Goal: Transaction & Acquisition: Purchase product/service

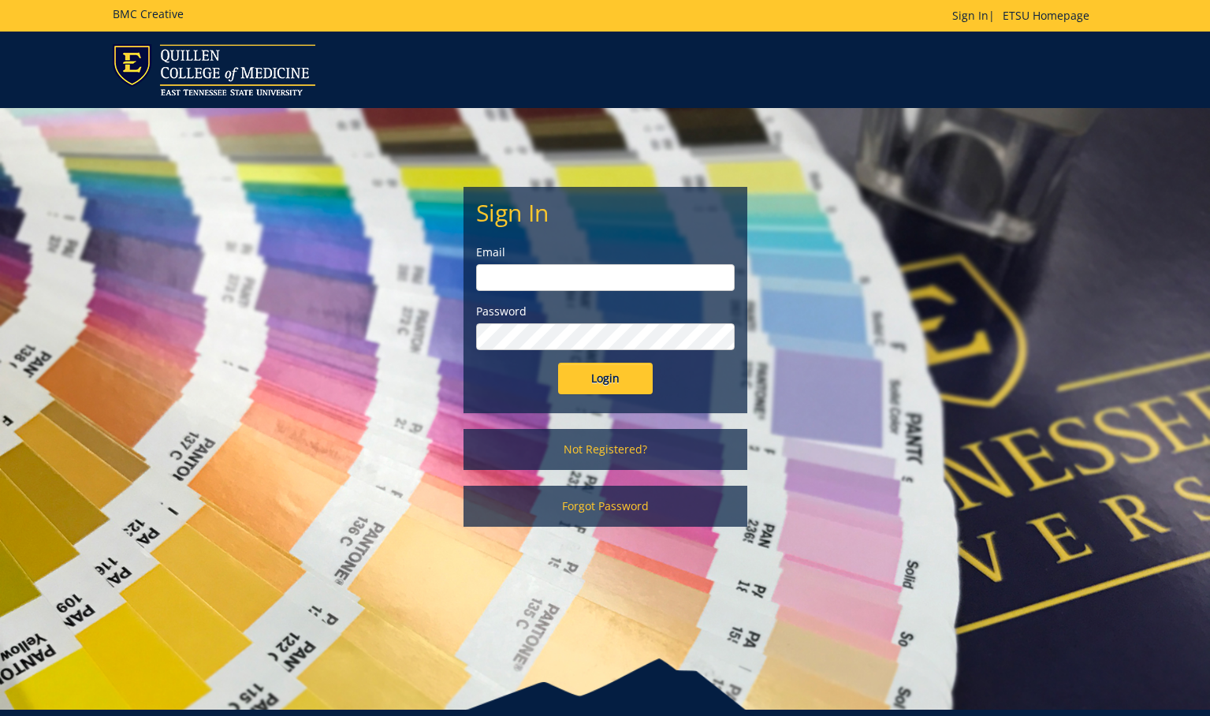
click at [607, 271] on input "email" at bounding box center [605, 277] width 259 height 27
type input "burtonrw@etsu.edu"
click at [612, 390] on input "Login" at bounding box center [605, 379] width 95 height 32
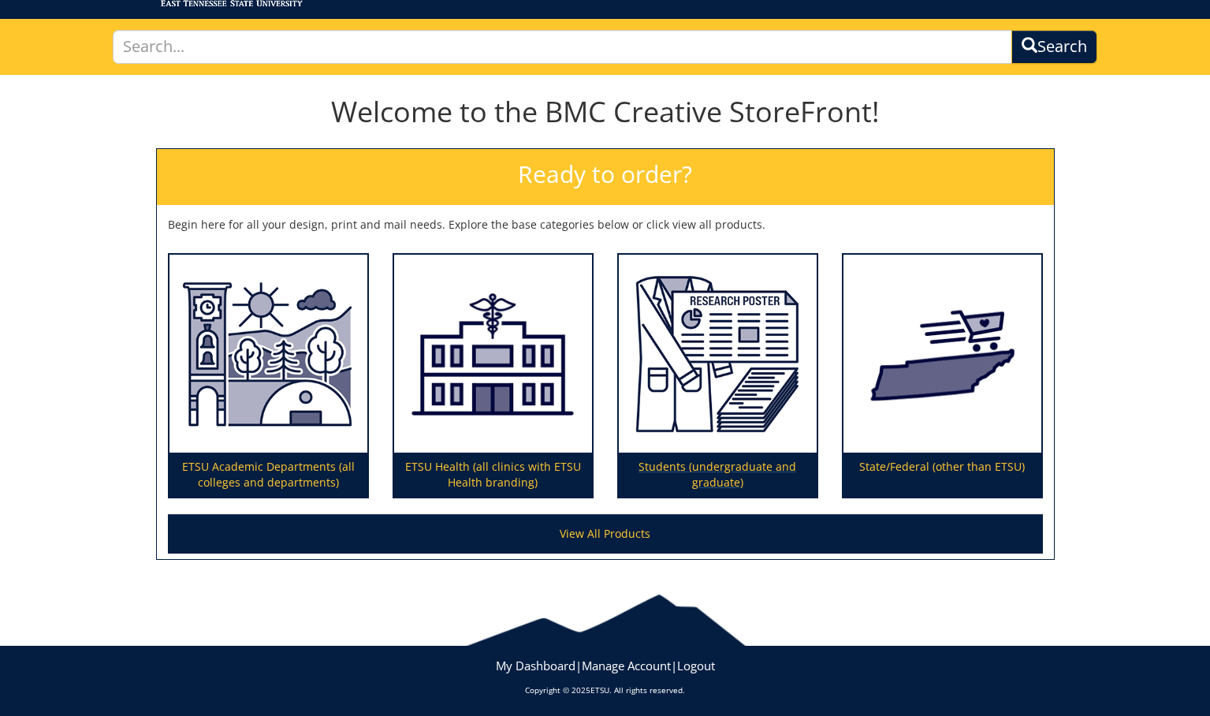
scroll to position [92, 0]
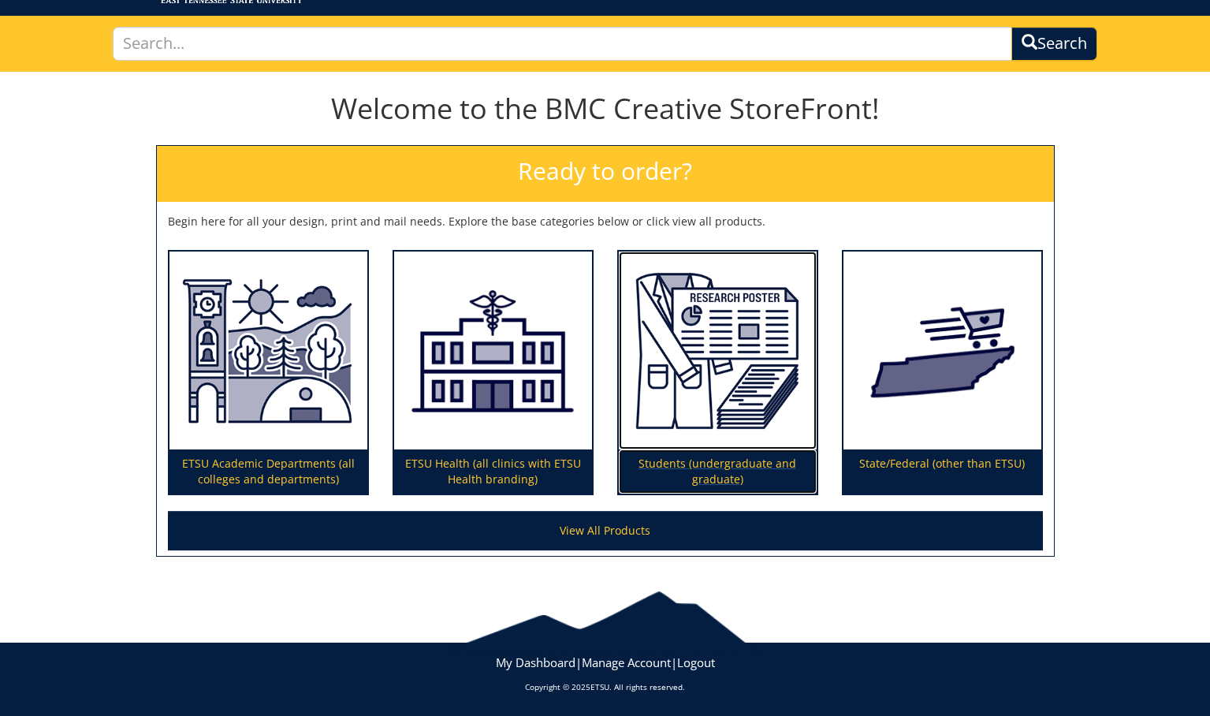
click at [660, 447] on img at bounding box center [718, 351] width 198 height 199
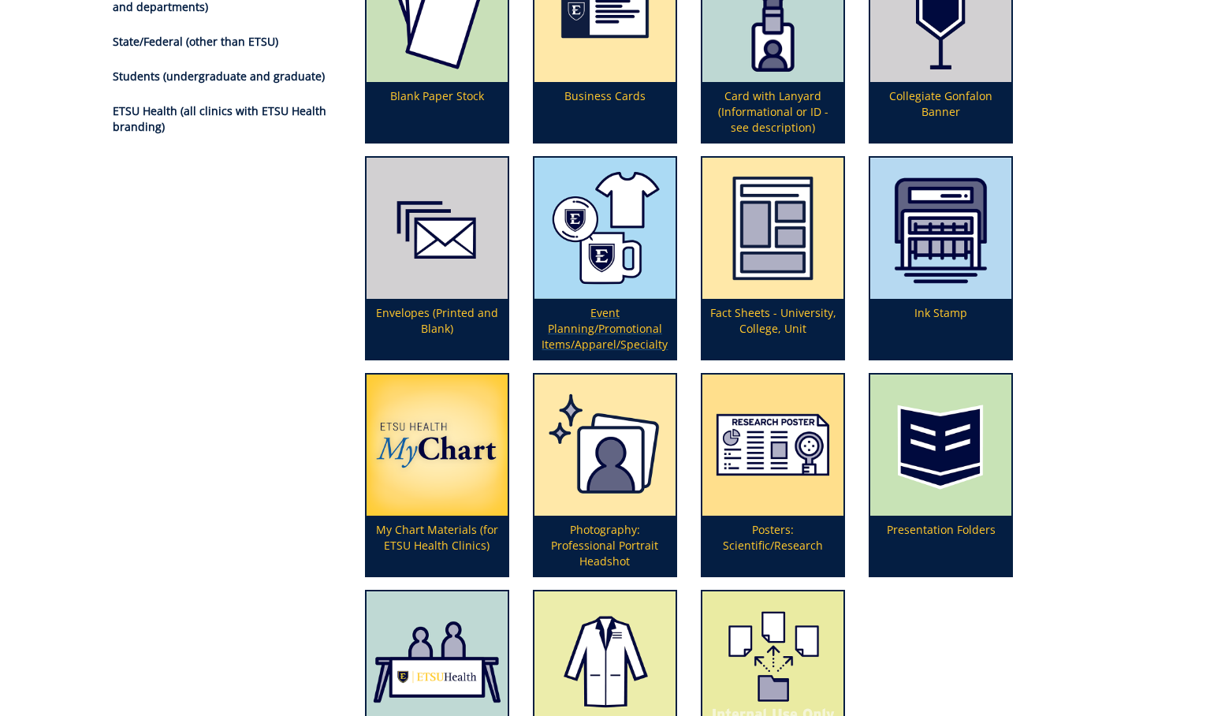
scroll to position [283, 0]
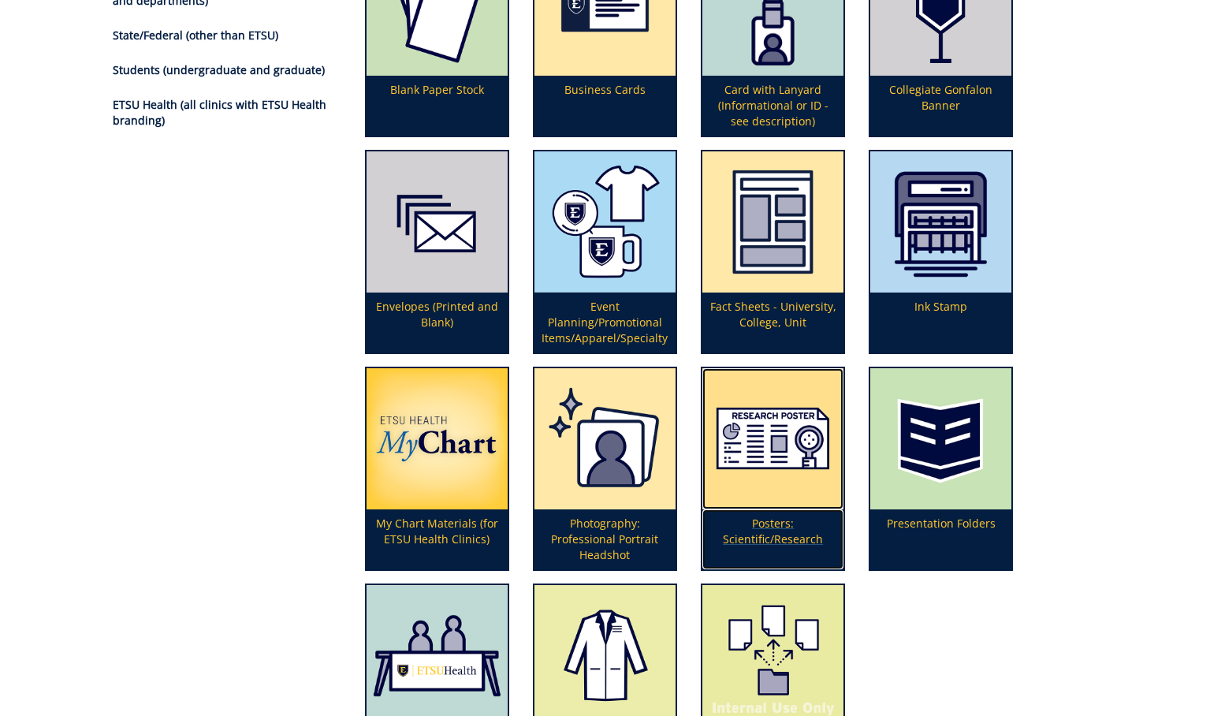
click at [746, 486] on img at bounding box center [773, 438] width 141 height 141
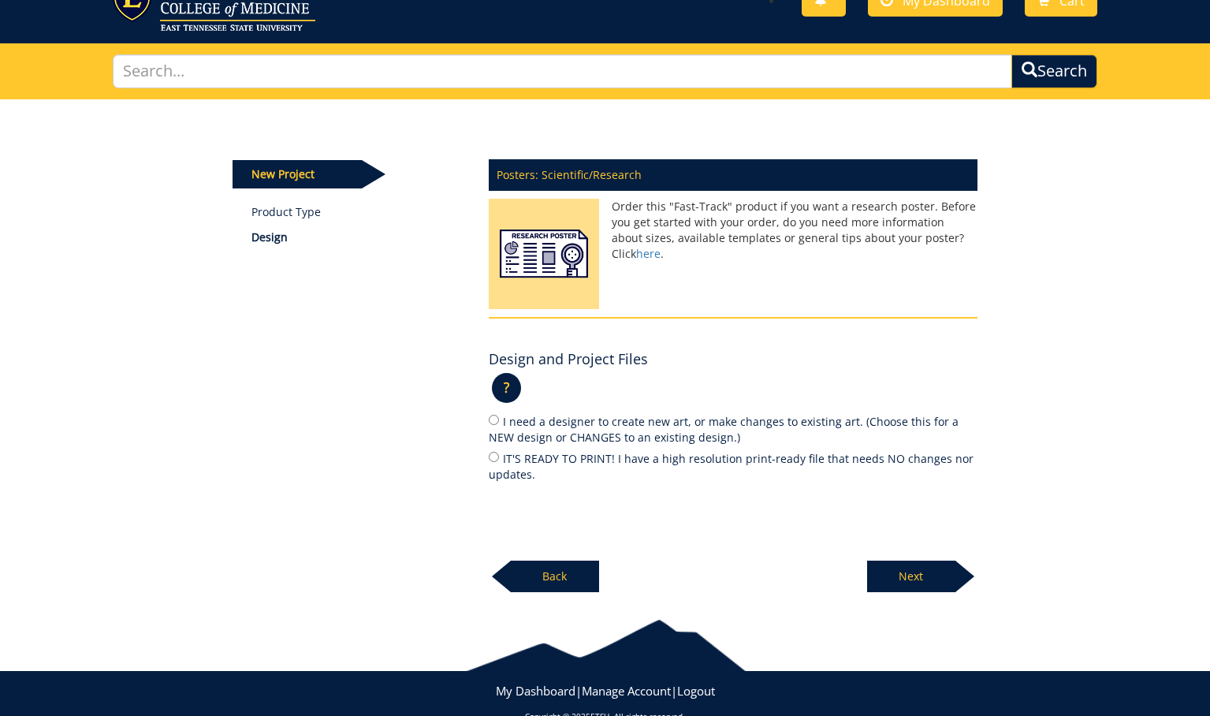
scroll to position [92, 0]
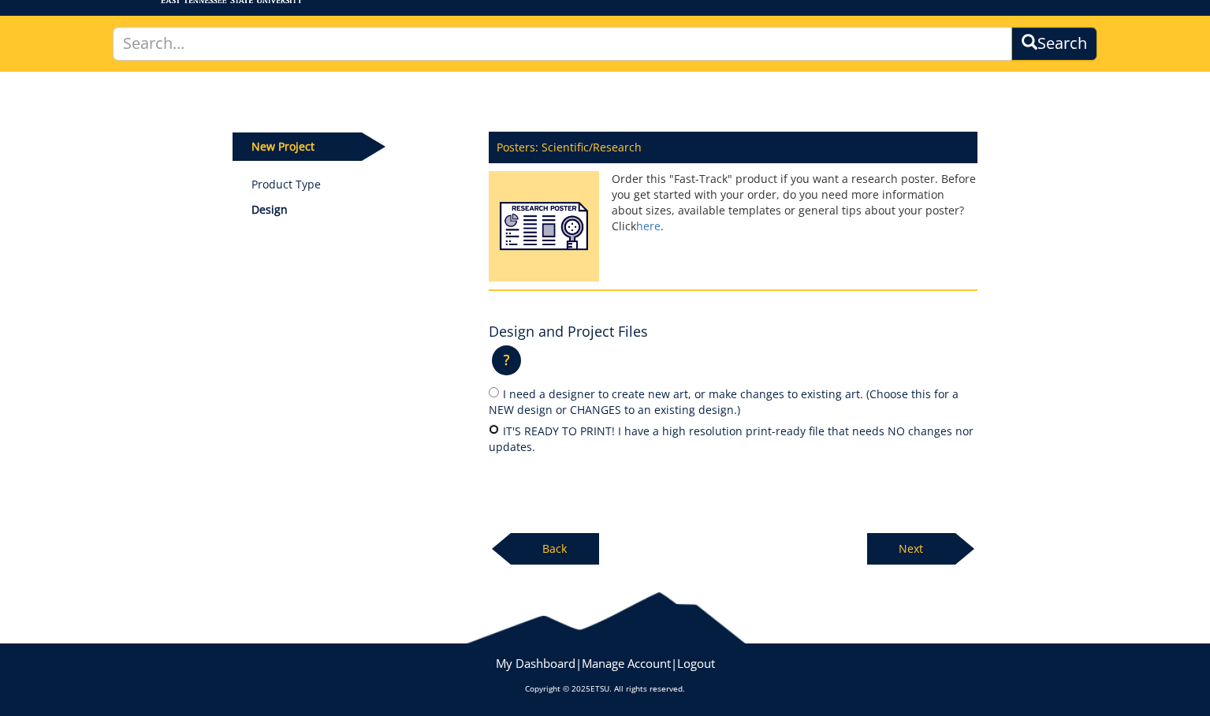
click at [497, 427] on input "IT'S READY TO PRINT! I have a high resolution print-ready file that needs NO ch…" at bounding box center [494, 429] width 10 height 10
radio input "true"
click at [919, 550] on p "Next" at bounding box center [911, 549] width 88 height 32
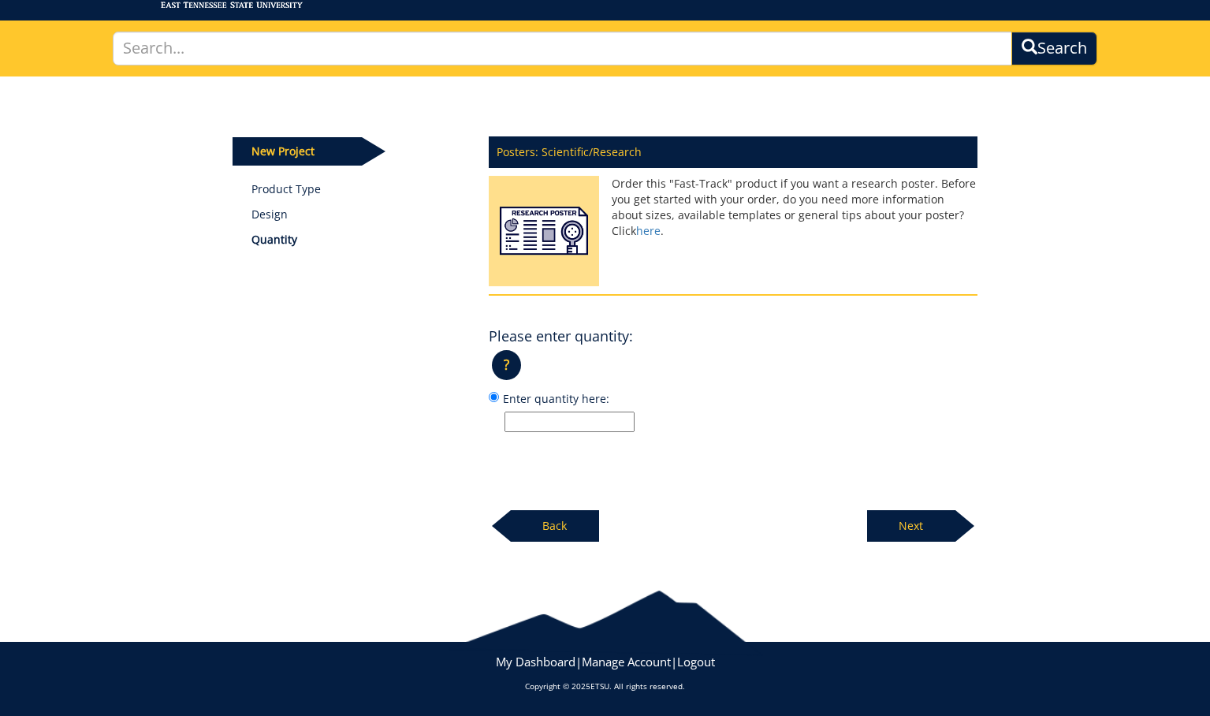
scroll to position [87, 0]
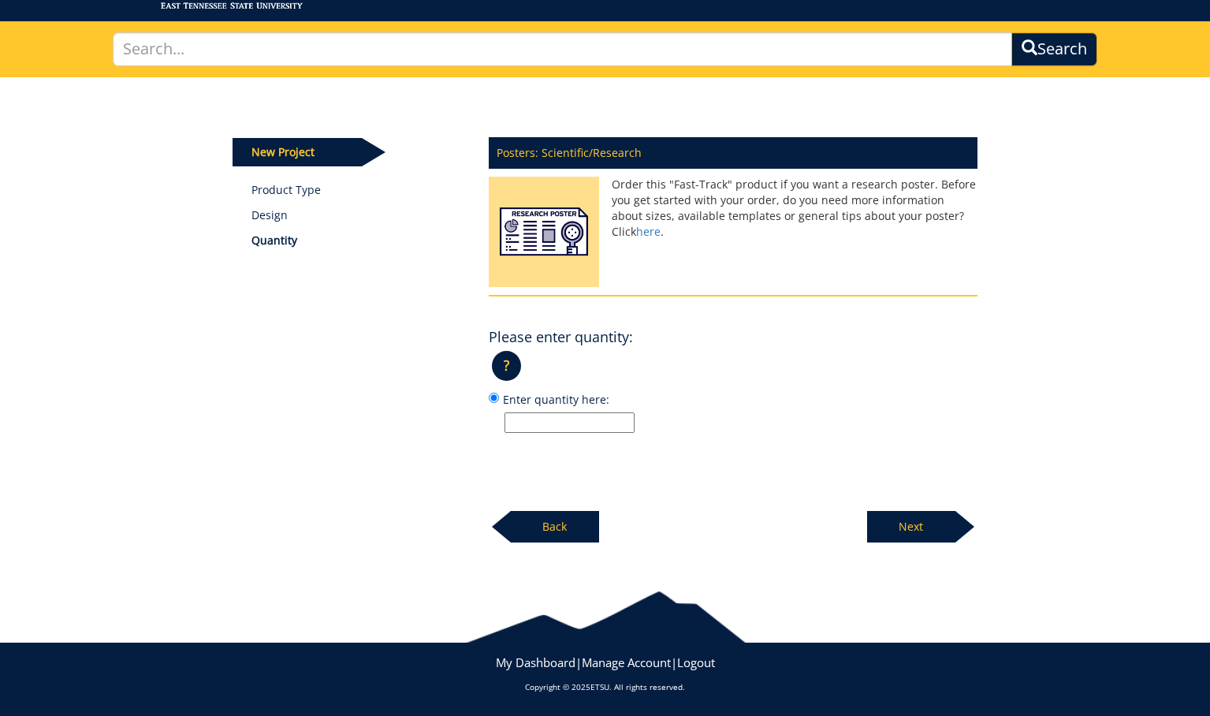
click at [575, 417] on input "Enter quantity here:" at bounding box center [570, 422] width 130 height 21
type input "1"
click at [920, 516] on p "Next" at bounding box center [911, 527] width 88 height 32
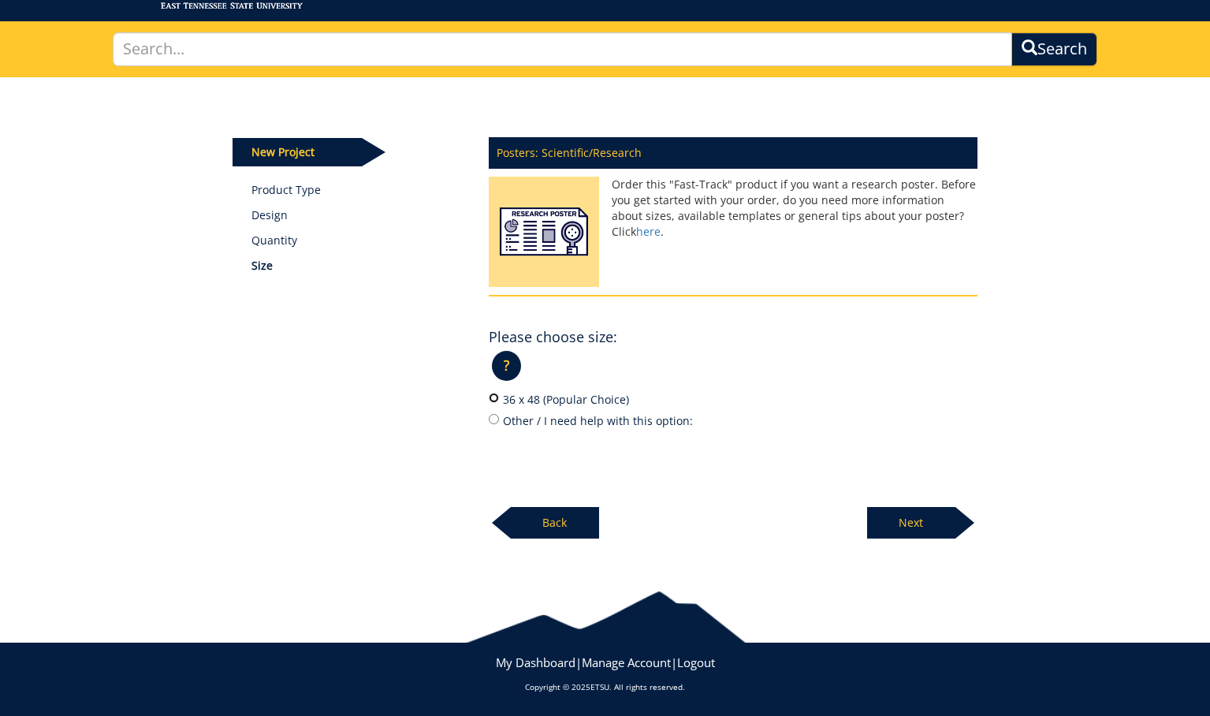
click at [495, 399] on input "36 x 48 (Popular Choice)" at bounding box center [494, 398] width 10 height 10
radio input "true"
click at [942, 520] on p "Next" at bounding box center [911, 523] width 88 height 32
